Goal: Task Accomplishment & Management: Use online tool/utility

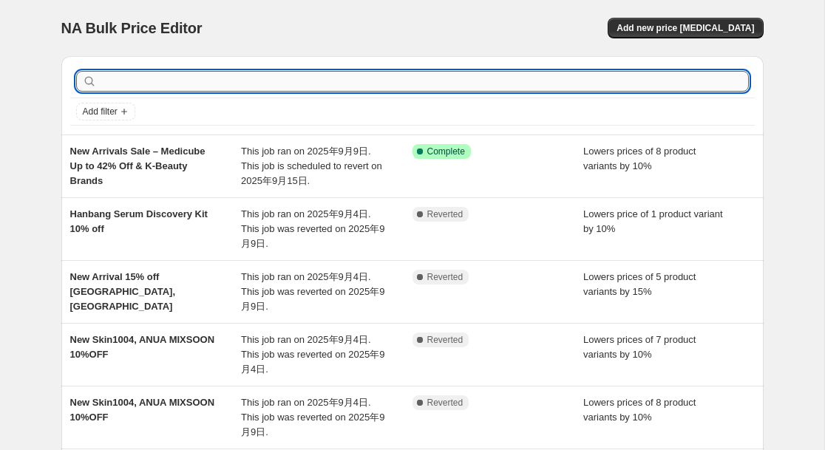
click at [254, 79] on input "text" at bounding box center [424, 81] width 649 height 21
type input "medicube"
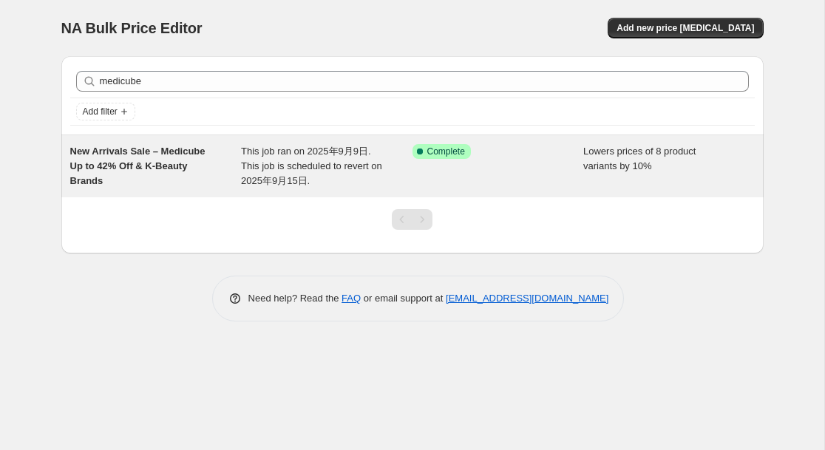
click at [214, 156] on div "New Arrivals Sale – Medicube Up to 42% Off & K-Beauty Brands" at bounding box center [155, 166] width 171 height 44
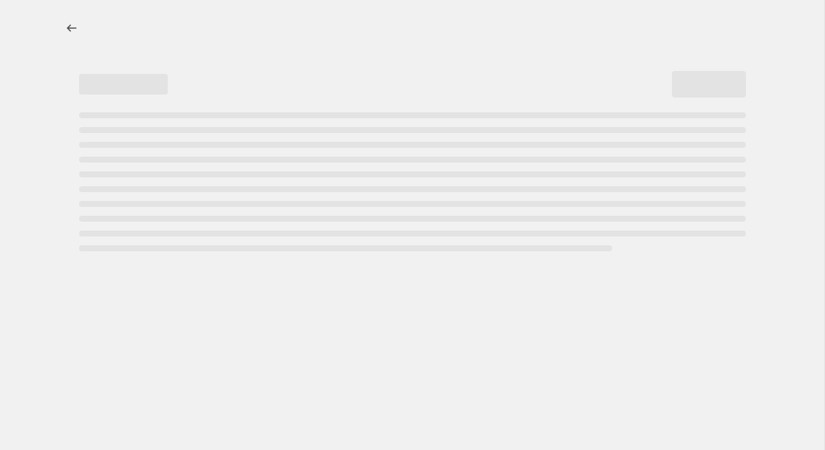
select select "percentage"
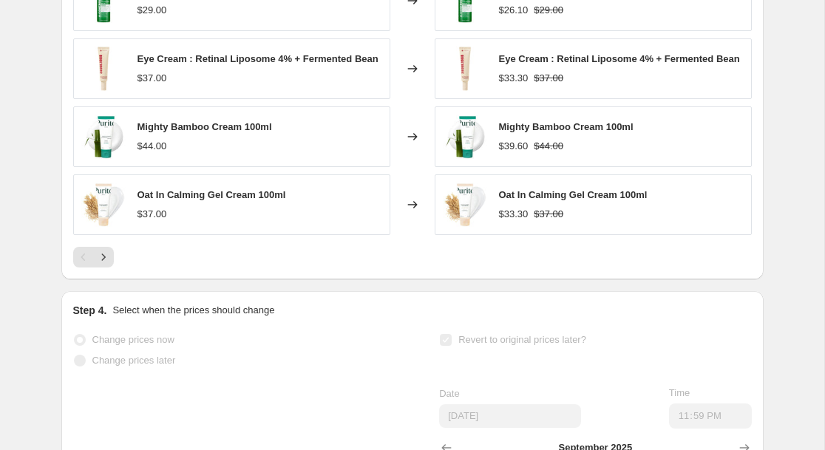
scroll to position [1537, 0]
click at [106, 263] on icon "Next" at bounding box center [103, 256] width 15 height 15
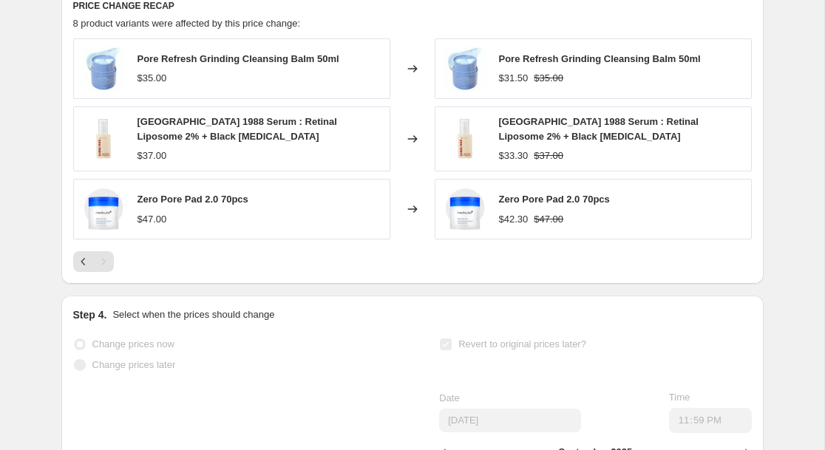
scroll to position [1403, 0]
